Goal: Task Accomplishment & Management: Manage account settings

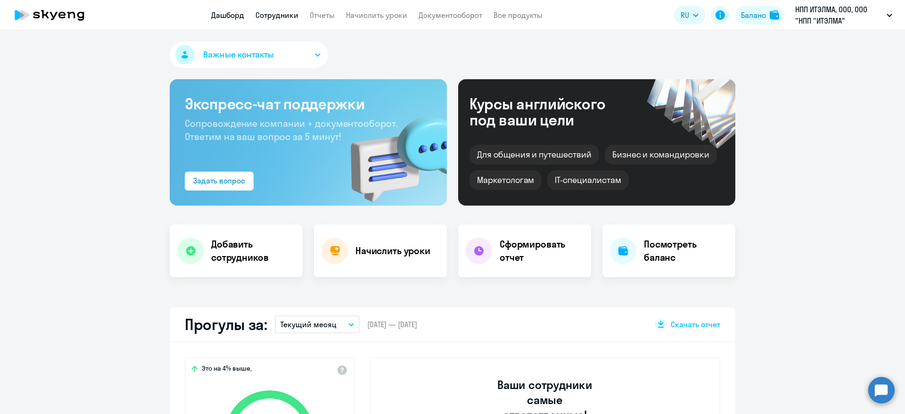
click at [287, 9] on app-menu-item-link "Сотрудники" at bounding box center [277, 15] width 43 height 12
click at [287, 16] on link "Сотрудники" at bounding box center [277, 14] width 43 height 9
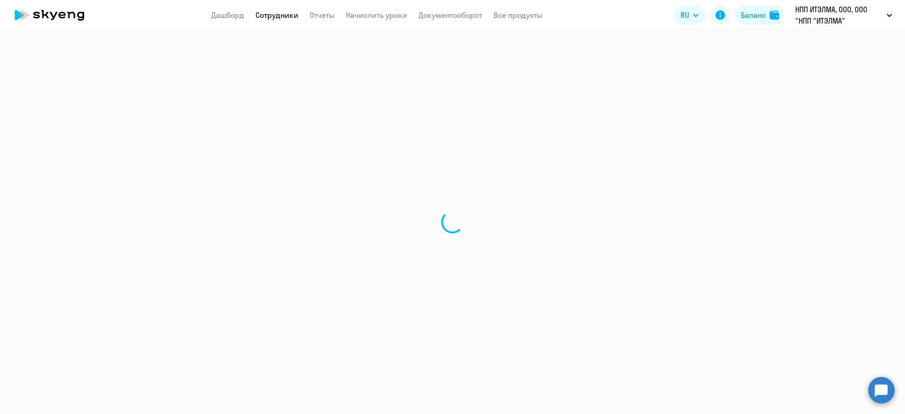
select select "30"
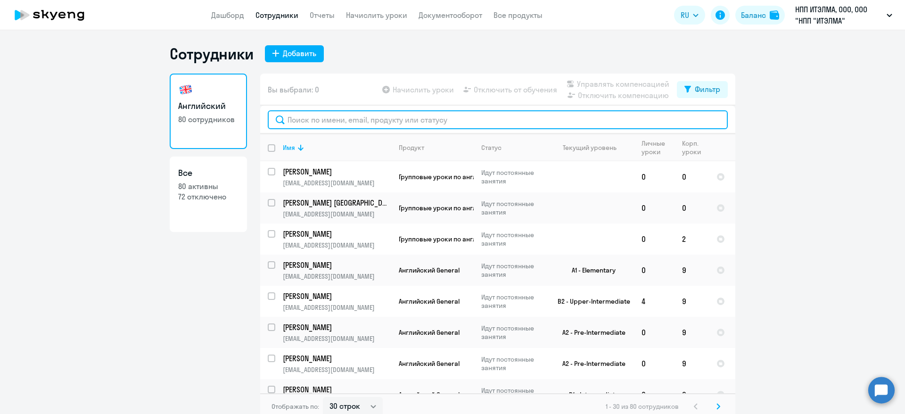
click at [347, 119] on input "text" at bounding box center [498, 119] width 460 height 19
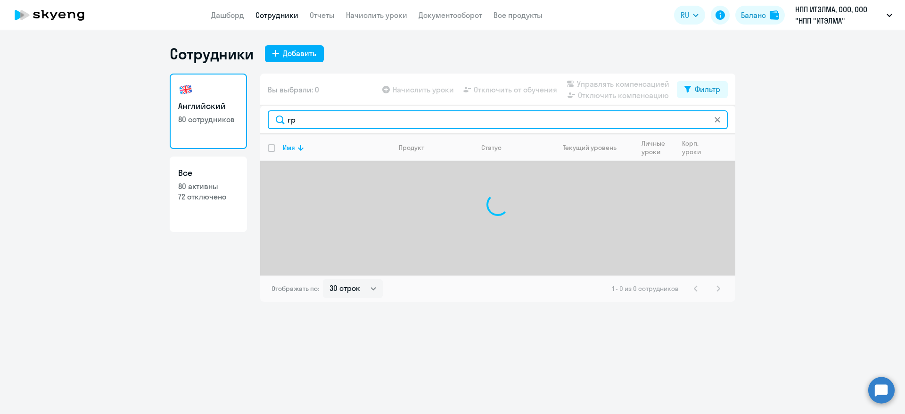
type input "г"
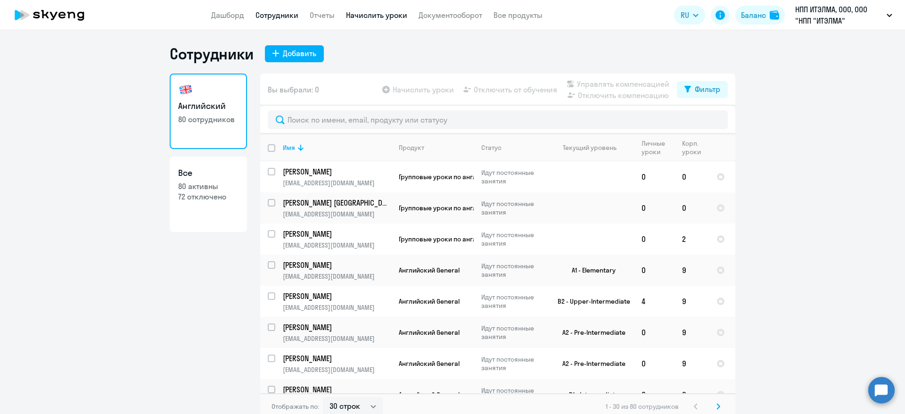
click at [374, 12] on link "Начислить уроки" at bounding box center [376, 14] width 61 height 9
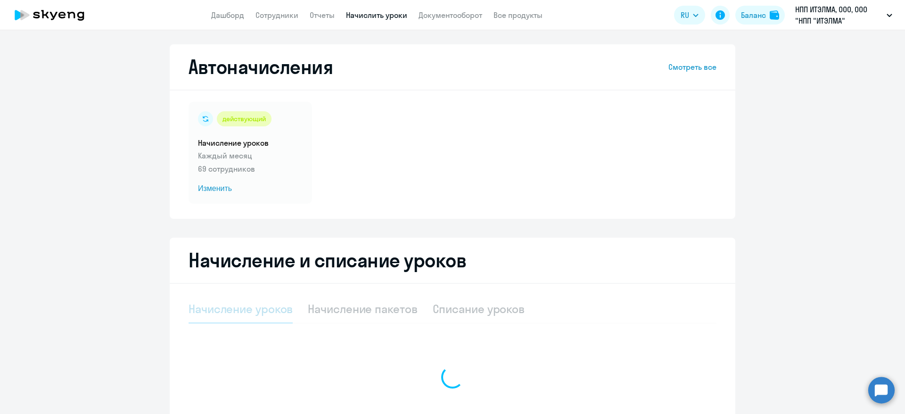
select select "10"
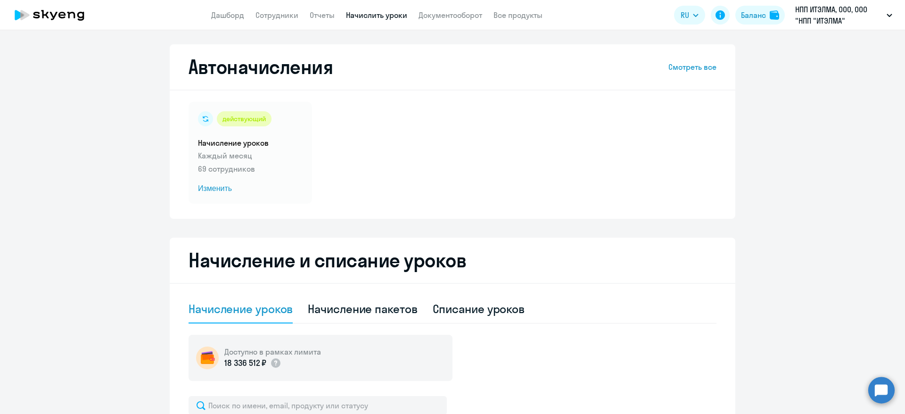
click at [382, 306] on div "Начисление пакетов" at bounding box center [362, 308] width 109 height 15
select select "10"
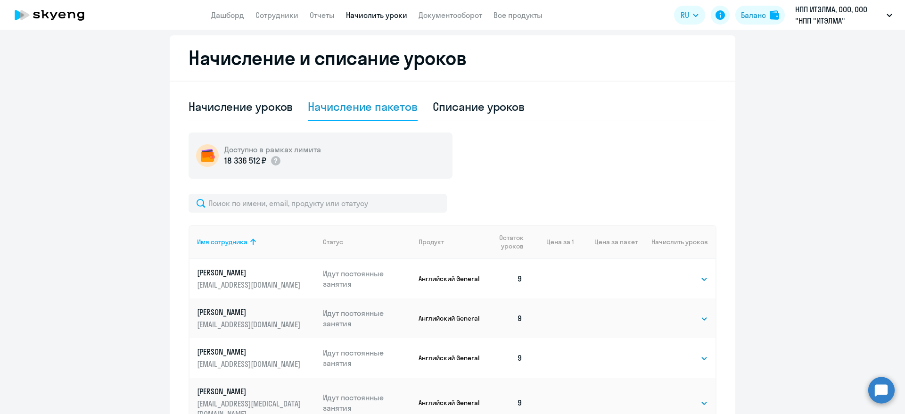
scroll to position [212, 0]
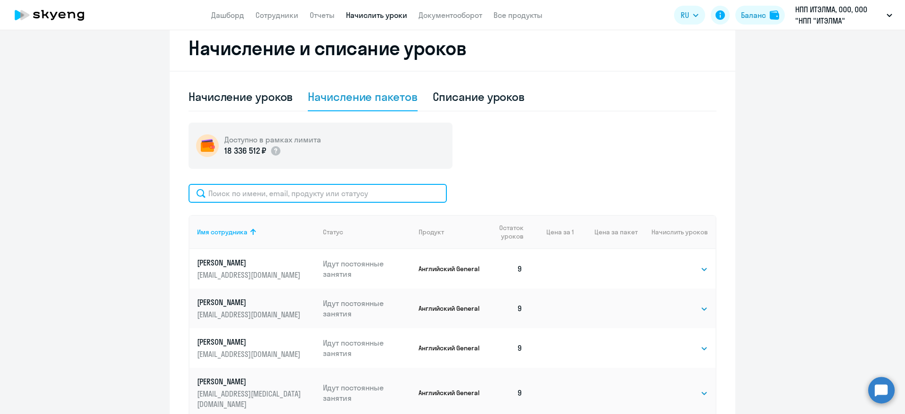
click at [311, 192] on input "text" at bounding box center [318, 193] width 258 height 19
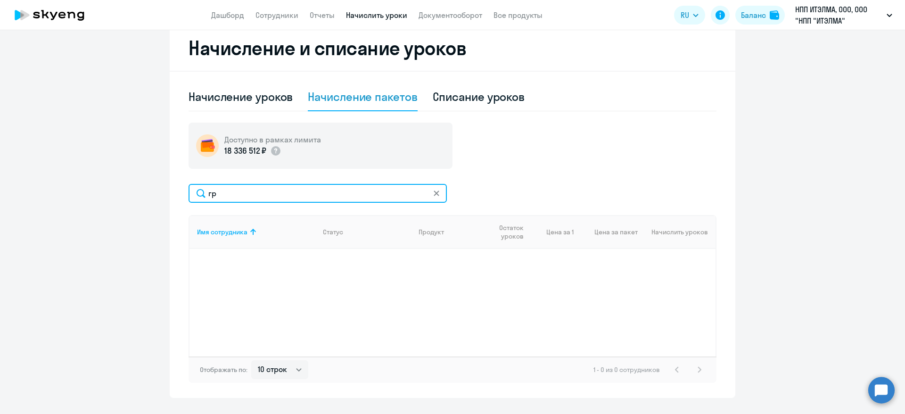
type input "г"
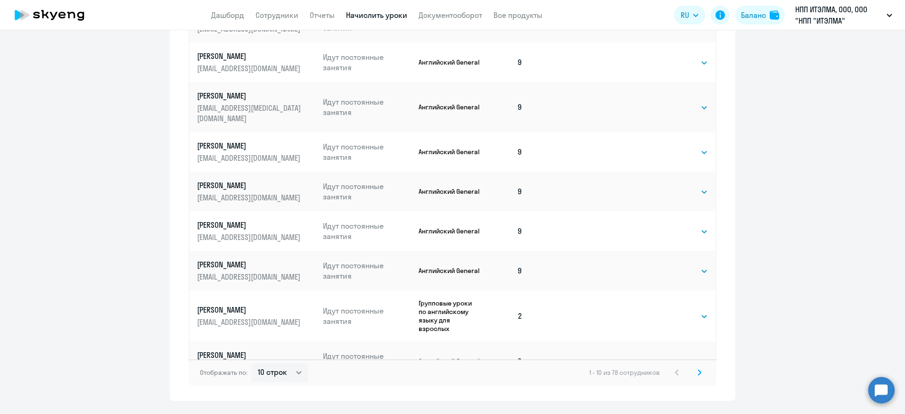
scroll to position [522, 0]
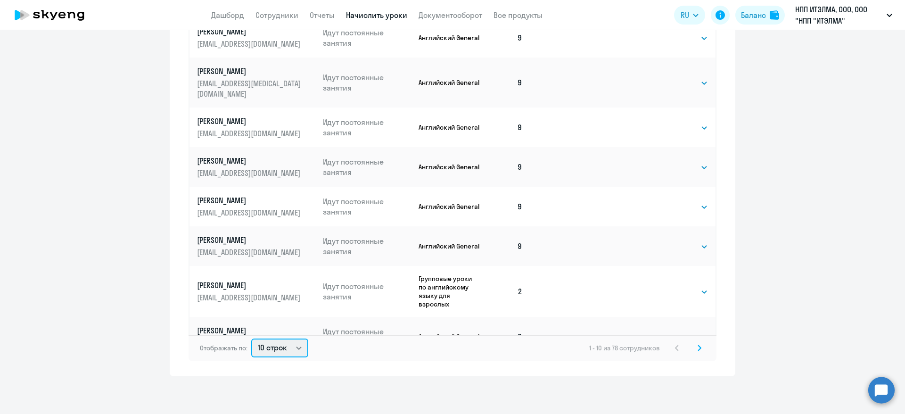
click at [296, 349] on select "10 строк 30 строк 50 строк" at bounding box center [279, 348] width 57 height 19
select select "50"
click at [251, 339] on select "10 строк 30 строк 50 строк" at bounding box center [279, 348] width 57 height 19
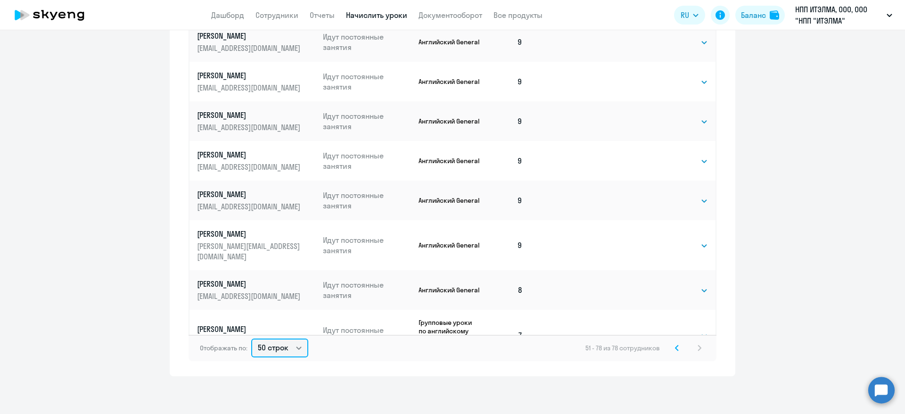
scroll to position [0, 0]
